Goal: Check status: Check status

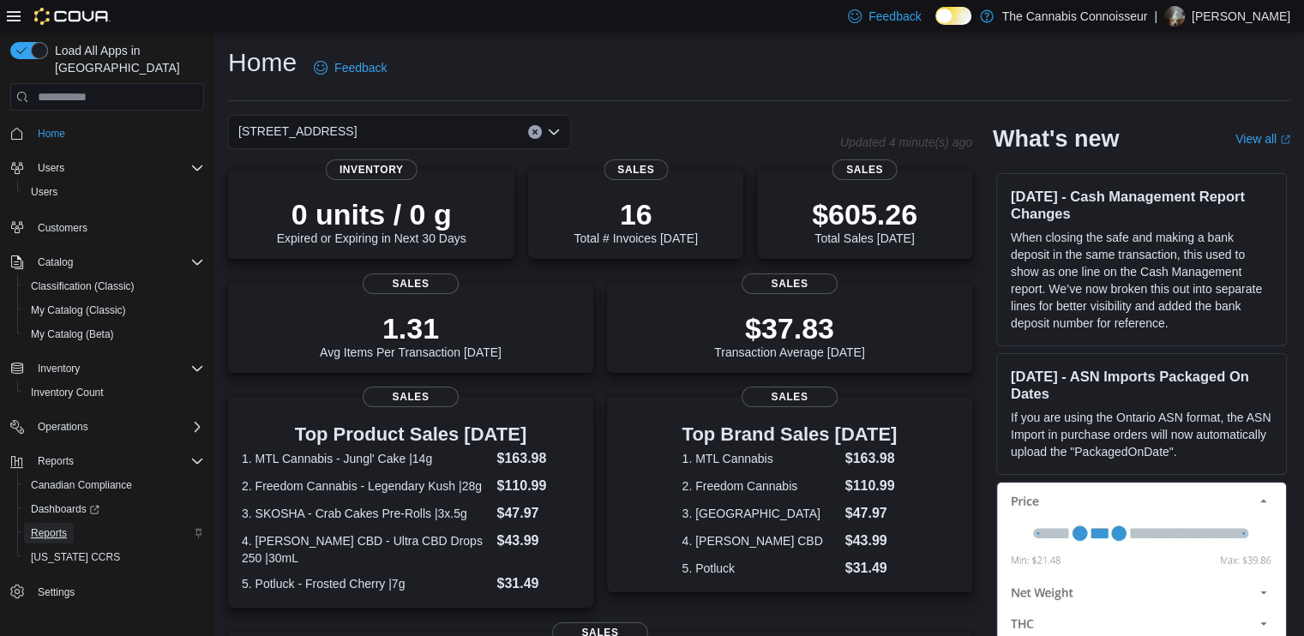
click at [49, 526] on span "Reports" at bounding box center [49, 533] width 36 height 14
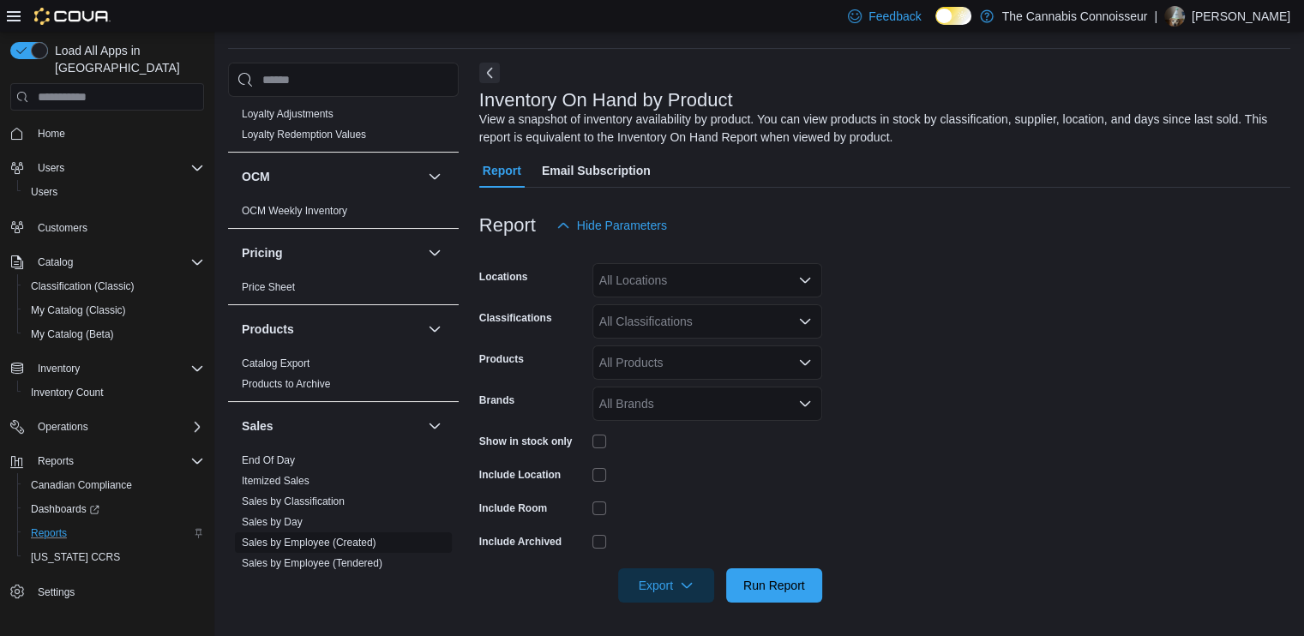
scroll to position [1077, 0]
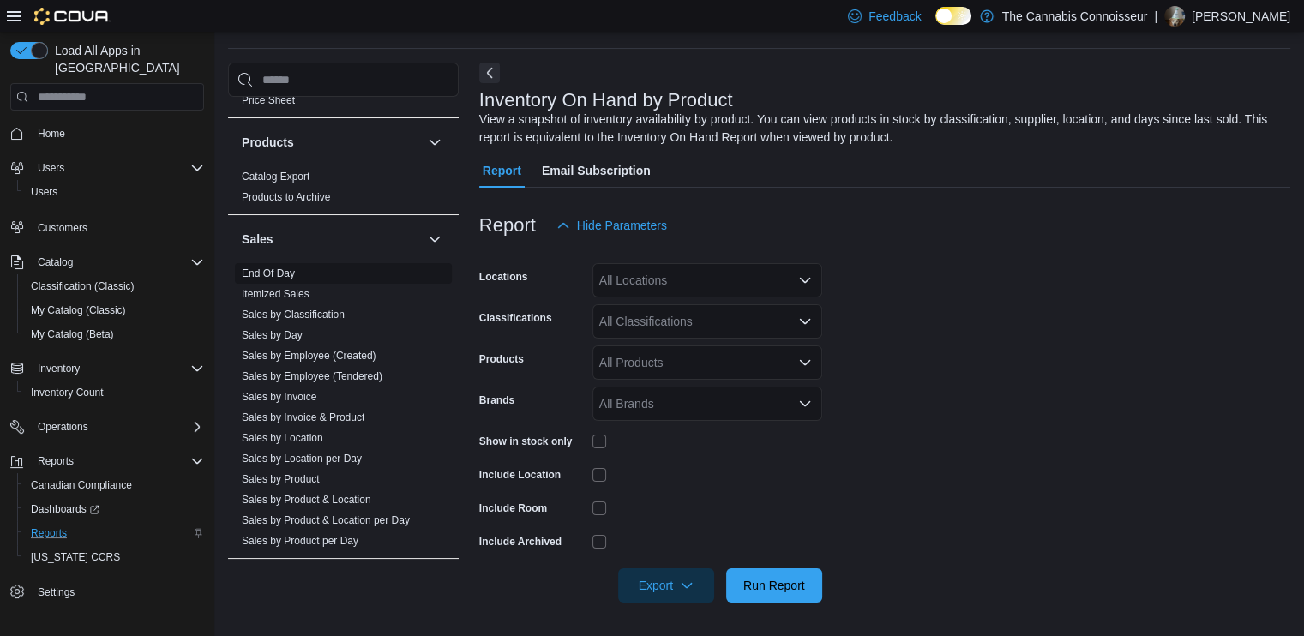
click at [285, 272] on link "End Of Day" at bounding box center [268, 273] width 53 height 12
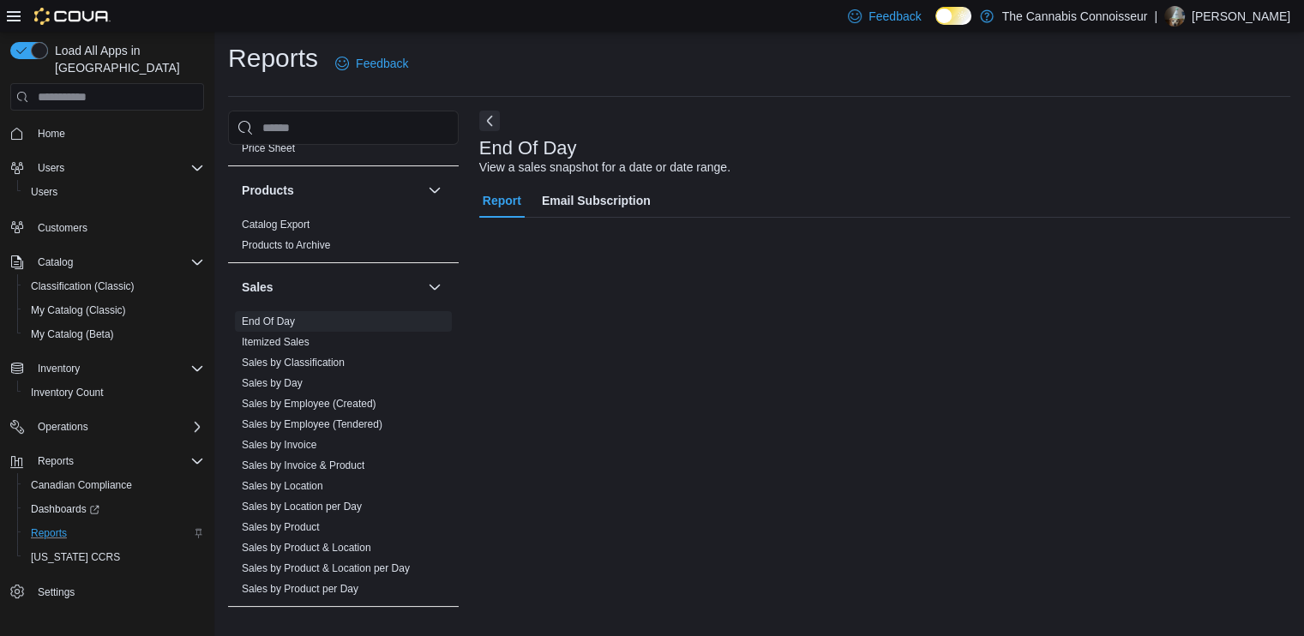
scroll to position [3, 0]
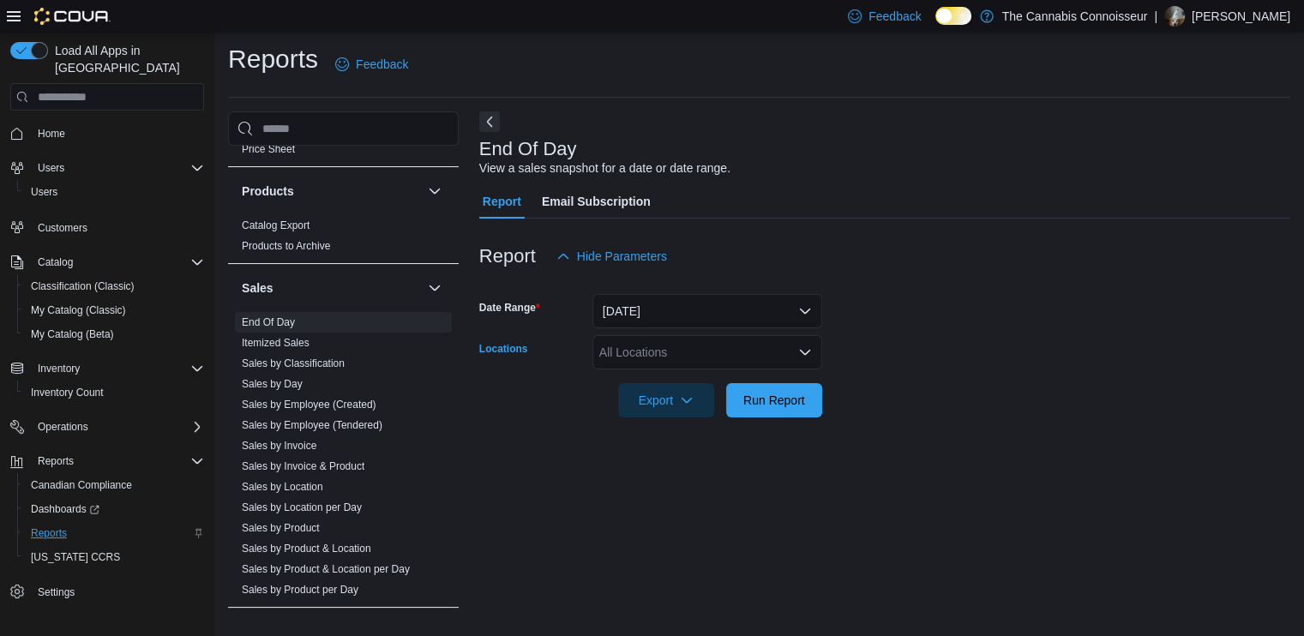
drag, startPoint x: 718, startPoint y: 349, endPoint x: 699, endPoint y: 364, distance: 24.4
click at [718, 348] on div "All Locations" at bounding box center [707, 352] width 230 height 34
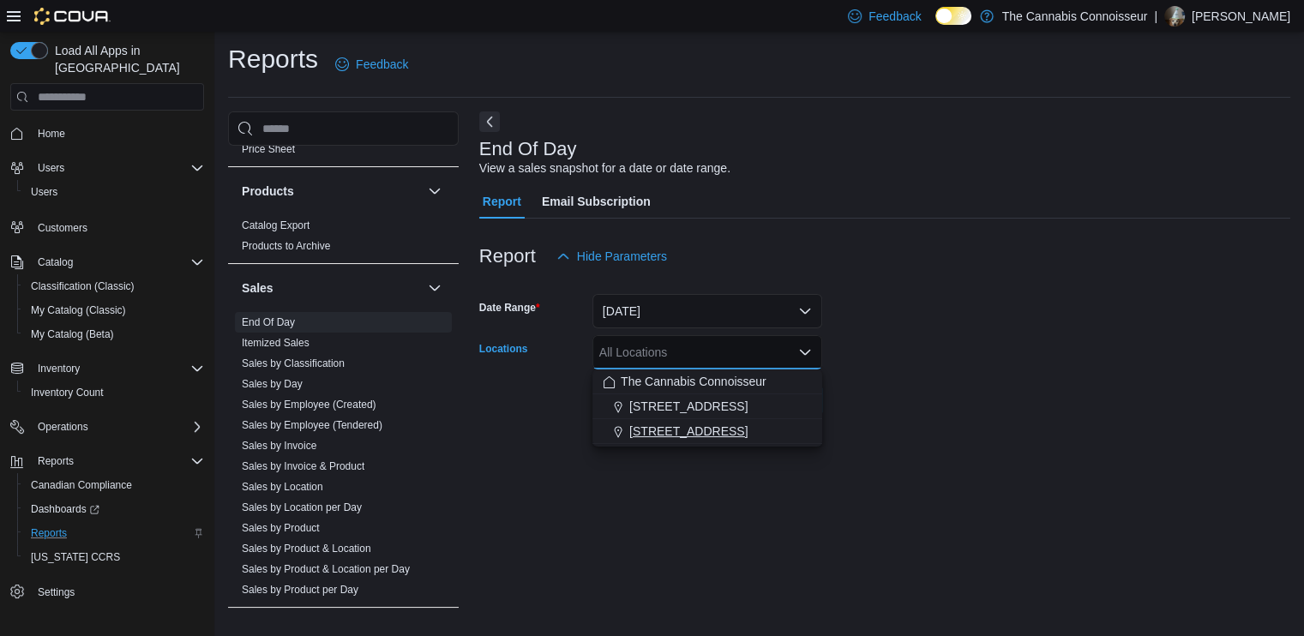
click at [679, 421] on button "[STREET_ADDRESS]" at bounding box center [707, 431] width 230 height 25
drag, startPoint x: 948, startPoint y: 354, endPoint x: 916, endPoint y: 359, distance: 32.1
click at [947, 354] on form "Date Range [DATE] Locations [STREET_ADDRESS] Selected. [STREET_ADDRESS].. Press…" at bounding box center [884, 345] width 811 height 144
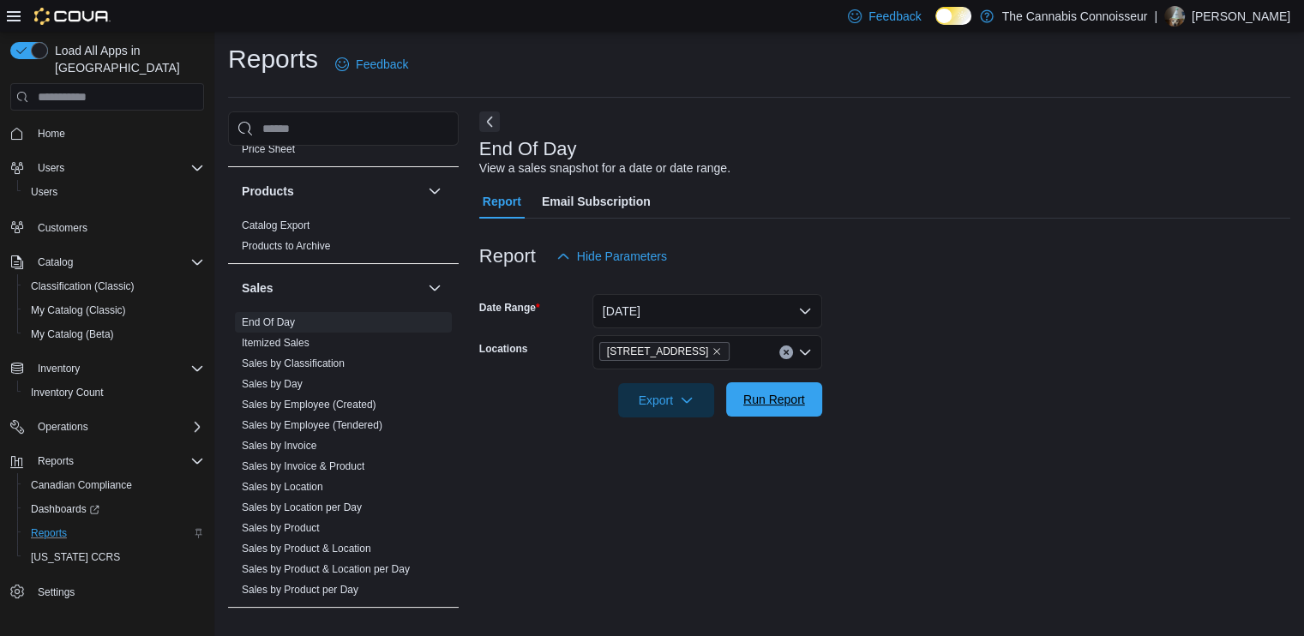
click at [792, 402] on span "Run Report" at bounding box center [774, 399] width 62 height 17
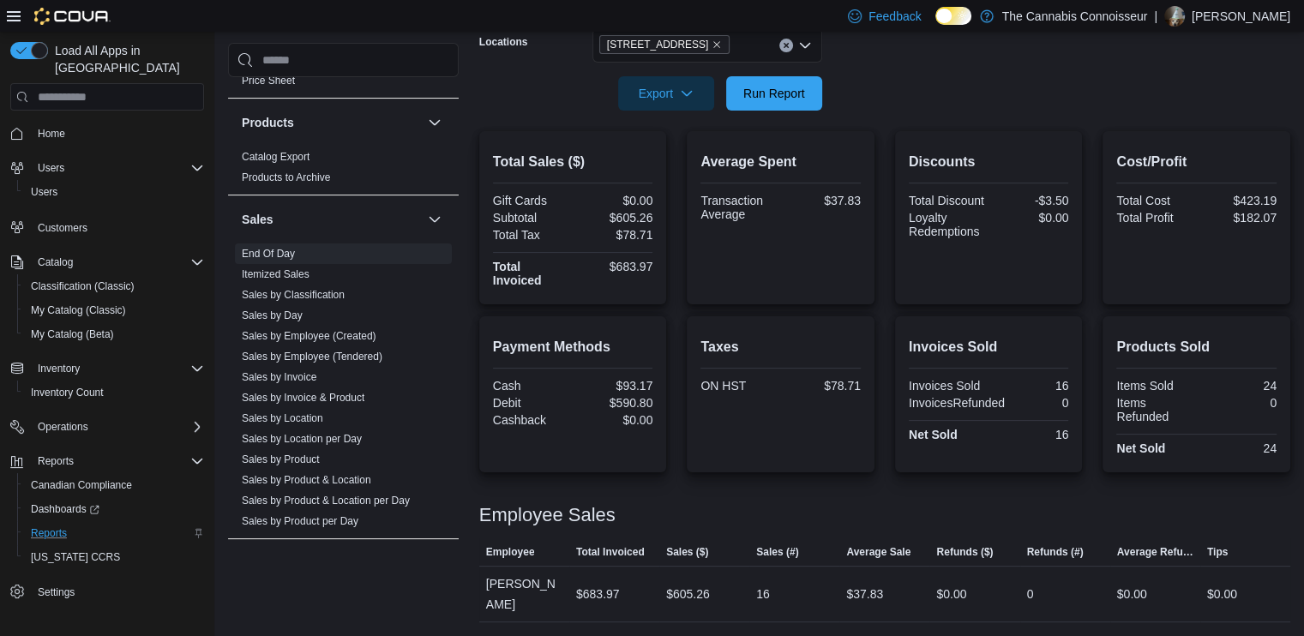
scroll to position [289, 0]
